Goal: Navigation & Orientation: Find specific page/section

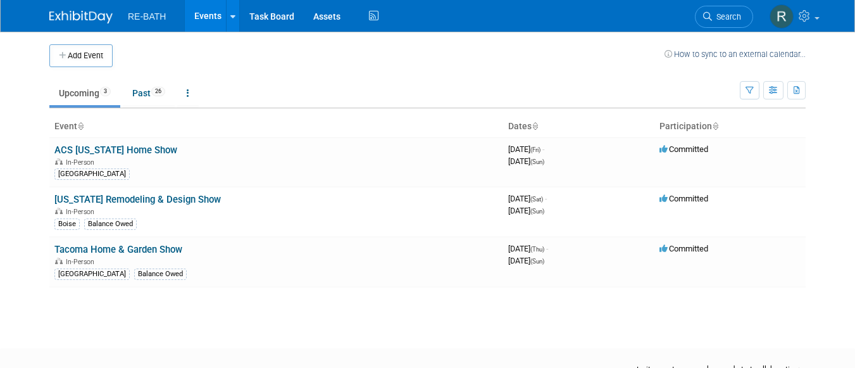
click at [137, 18] on span "RE-BATH" at bounding box center [147, 16] width 38 height 10
click at [151, 93] on link "Past 26" at bounding box center [149, 93] width 52 height 24
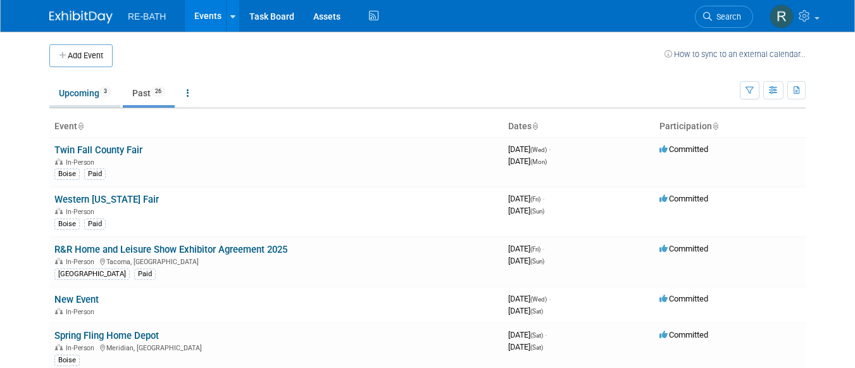
click at [78, 94] on link "Upcoming 3" at bounding box center [84, 93] width 71 height 24
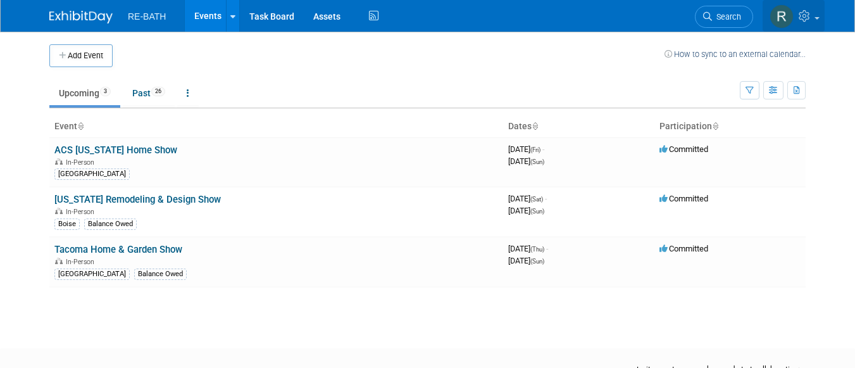
click at [780, 12] on img at bounding box center [782, 16] width 24 height 24
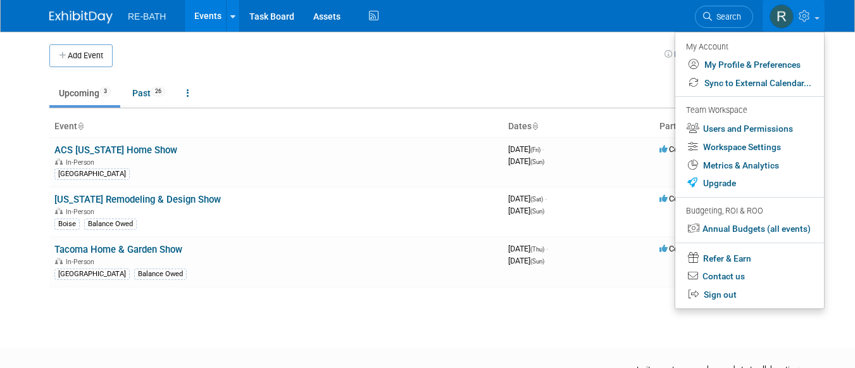
click at [101, 16] on img at bounding box center [80, 17] width 63 height 13
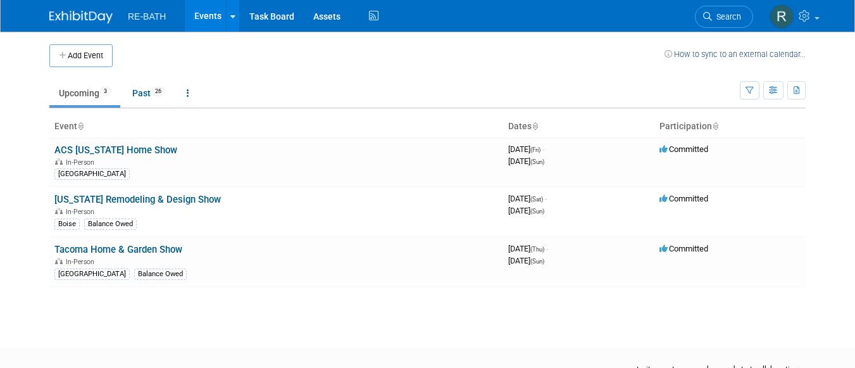
click at [187, 56] on td at bounding box center [389, 55] width 552 height 23
